Goal: Information Seeking & Learning: Check status

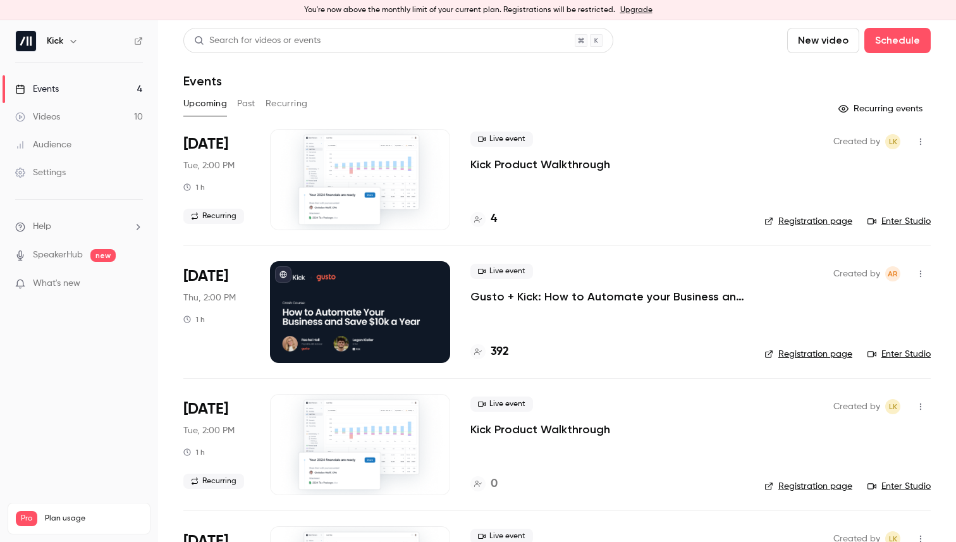
click at [551, 297] on p "Gusto + Kick: How to Automate your Business and Save $10k a Year" at bounding box center [608, 296] width 274 height 15
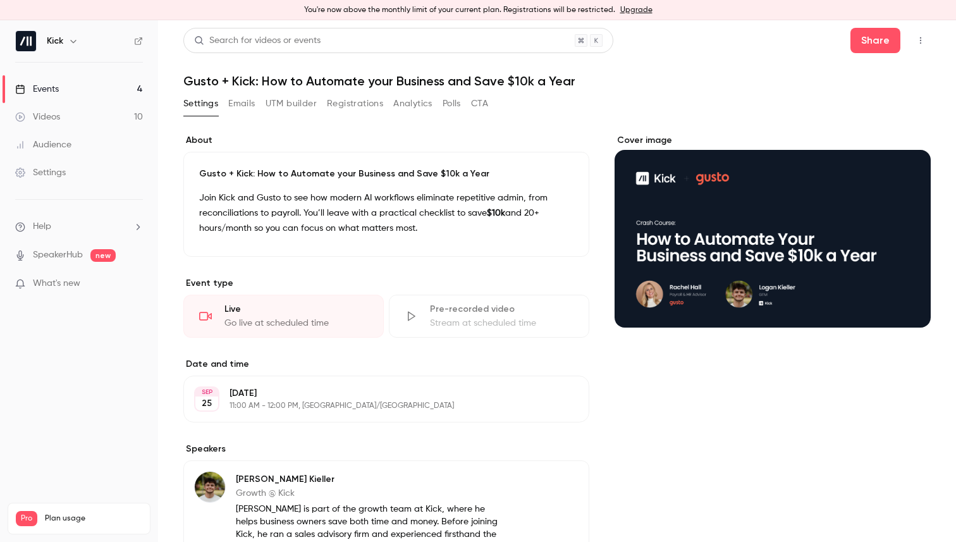
click at [338, 104] on button "Registrations" at bounding box center [355, 104] width 56 height 20
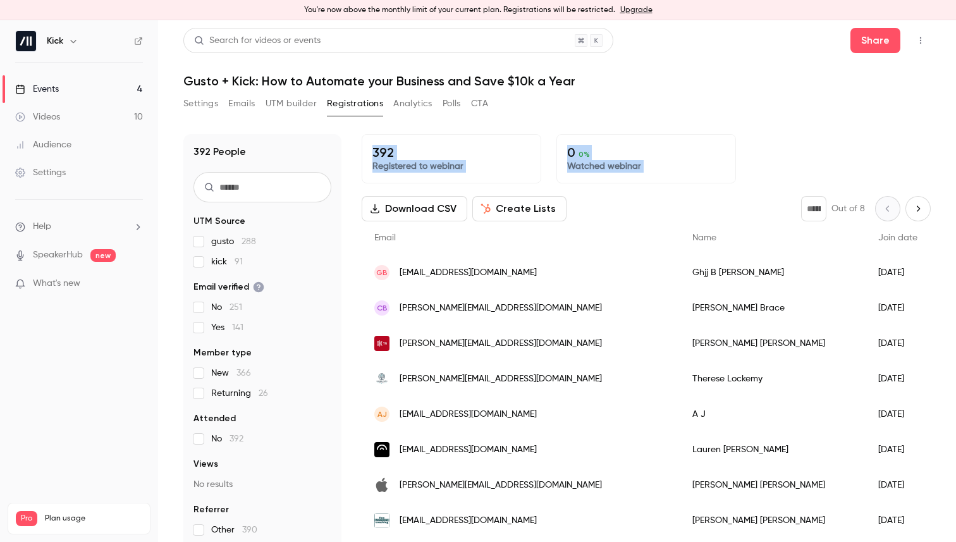
drag, startPoint x: 574, startPoint y: 156, endPoint x: 757, endPoint y: 199, distance: 187.8
click at [757, 200] on div "392 People UTM Source gusto 288 kick 91 Email verified No 251 Yes 141 Member ty…" at bounding box center [557, 334] width 748 height 431
click at [767, 170] on div "392 Registered to webinar 0 0 % Watched webinar" at bounding box center [646, 158] width 569 height 49
drag, startPoint x: 261, startPoint y: 257, endPoint x: 275, endPoint y: 224, distance: 36.0
click at [275, 224] on fieldset "UTM Source gusto 288 kick 91" at bounding box center [263, 241] width 138 height 53
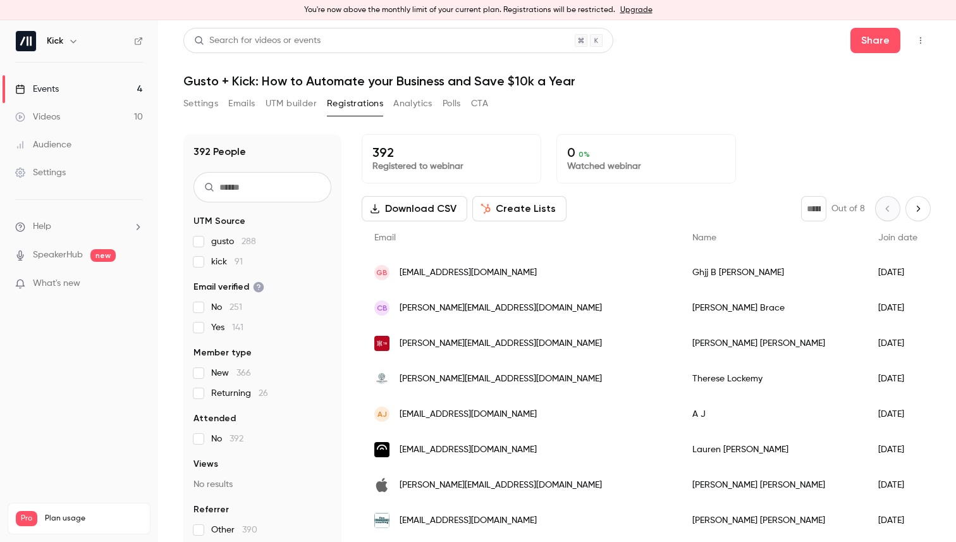
click at [282, 224] on legend "UTM Source" at bounding box center [263, 221] width 138 height 13
drag, startPoint x: 190, startPoint y: 232, endPoint x: 275, endPoint y: 263, distance: 90.2
click at [275, 263] on div "392 People UTM Source gusto 288 kick 91 Email verified No 251 Yes 141 Member ty…" at bounding box center [262, 342] width 158 height 416
click at [175, 235] on main "Search for videos or events Share Gusto + Kick: How to Automate your Business a…" at bounding box center [557, 281] width 798 height 522
